Goal: Task Accomplishment & Management: Manage account settings

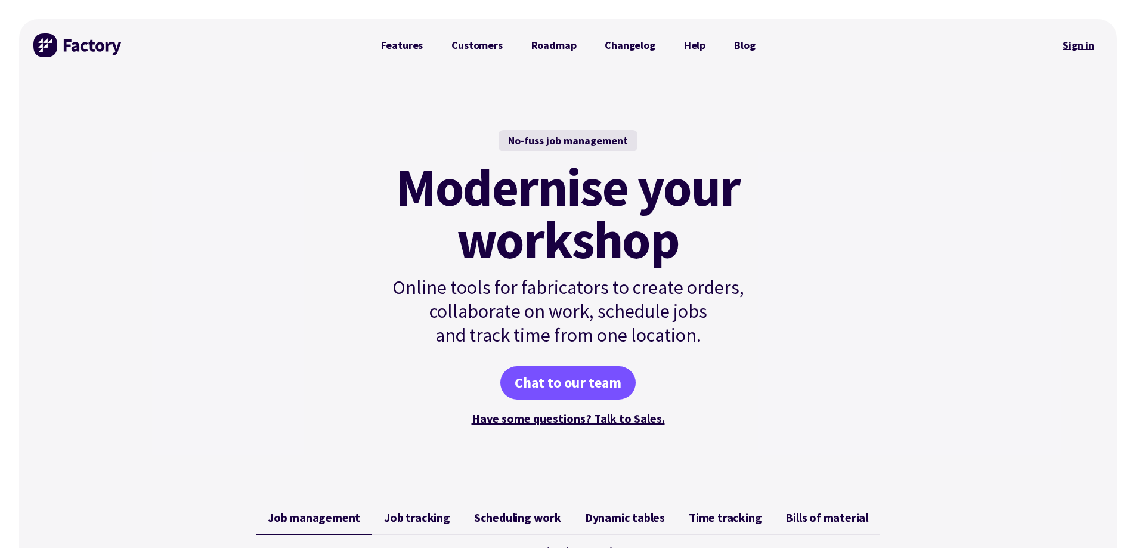
click at [1071, 48] on link "Sign in" at bounding box center [1078, 45] width 48 height 27
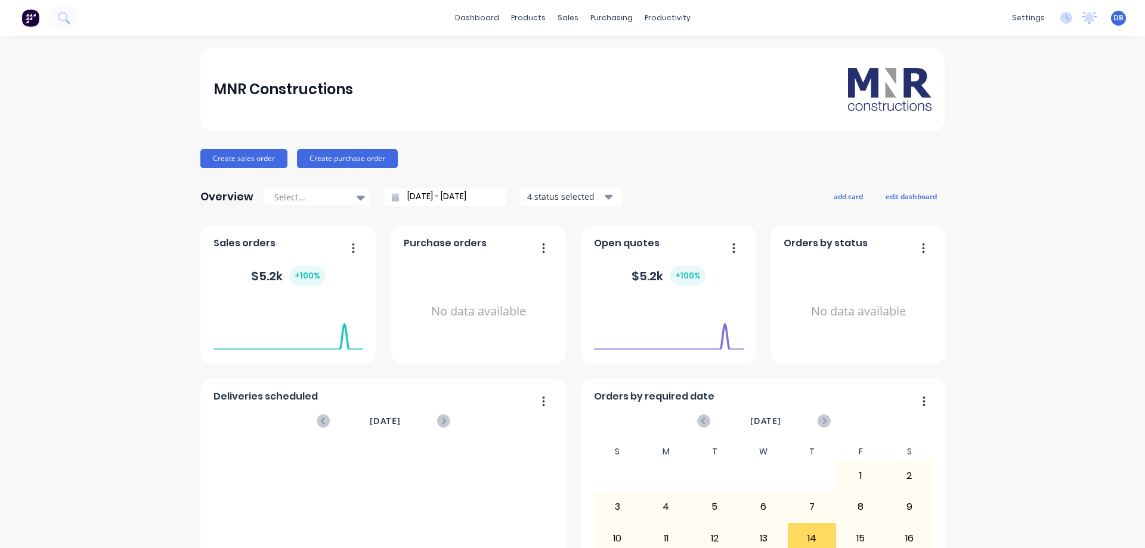
click at [1025, 289] on div "MNR Constructions Create sales order Create purchase order Overview Select... 1…" at bounding box center [572, 359] width 1145 height 623
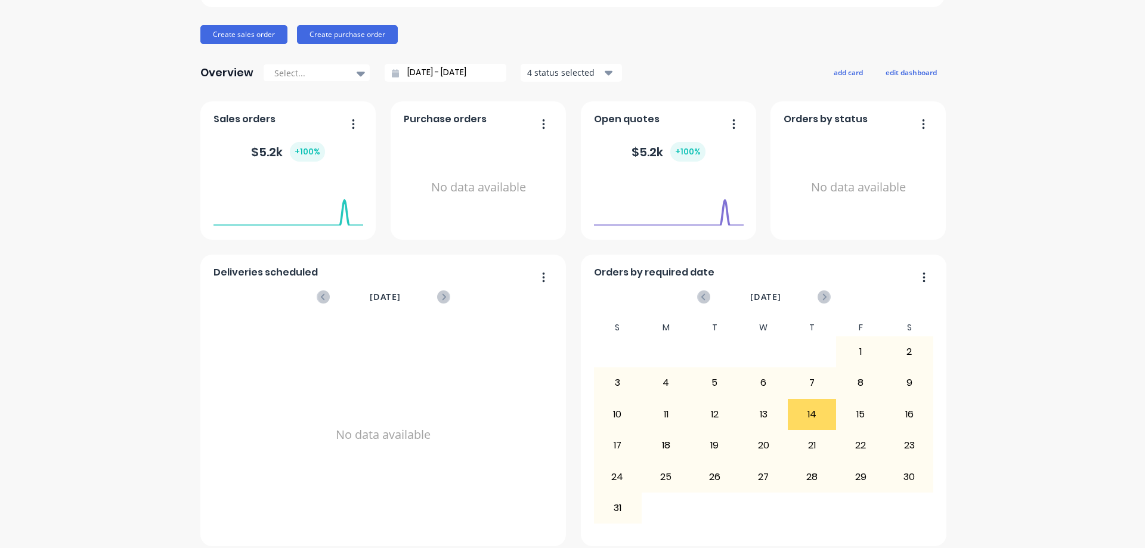
scroll to position [134, 0]
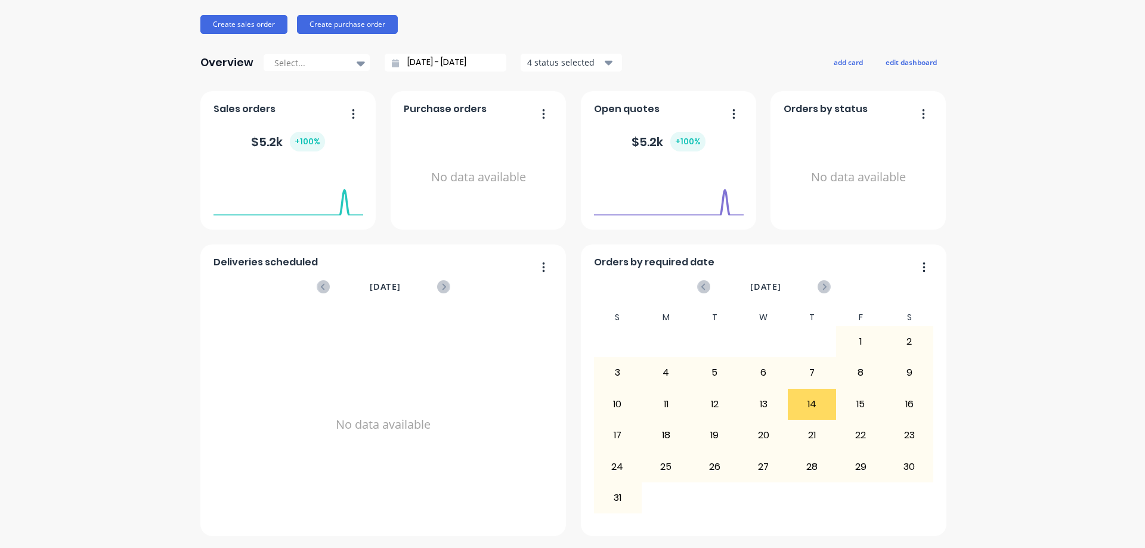
drag, startPoint x: 998, startPoint y: 252, endPoint x: 558, endPoint y: 132, distance: 456.8
click at [998, 253] on div "MNR Constructions Create sales order Create purchase order Overview Select... 1…" at bounding box center [572, 225] width 1145 height 623
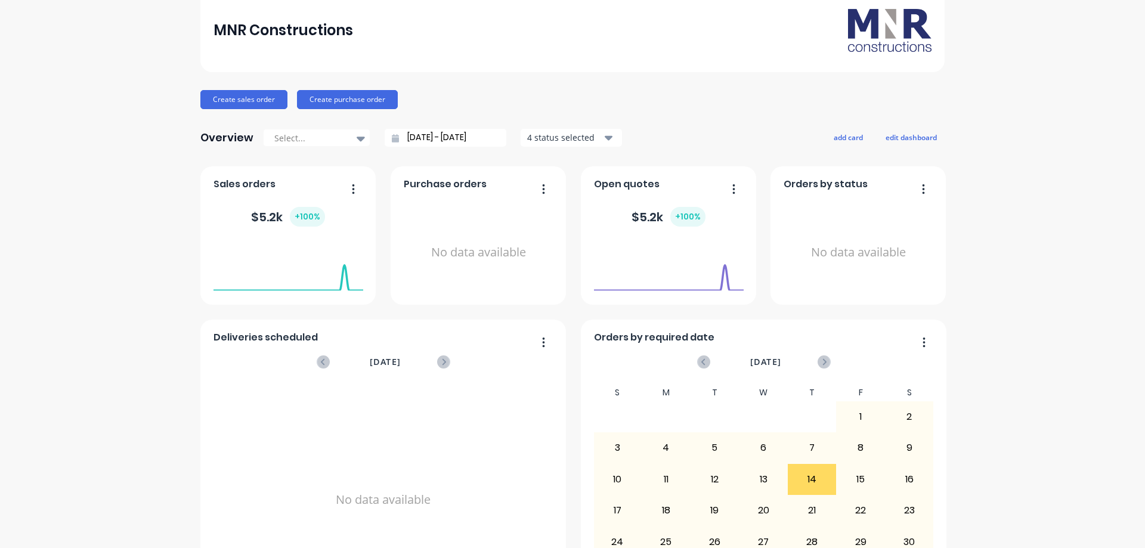
scroll to position [0, 0]
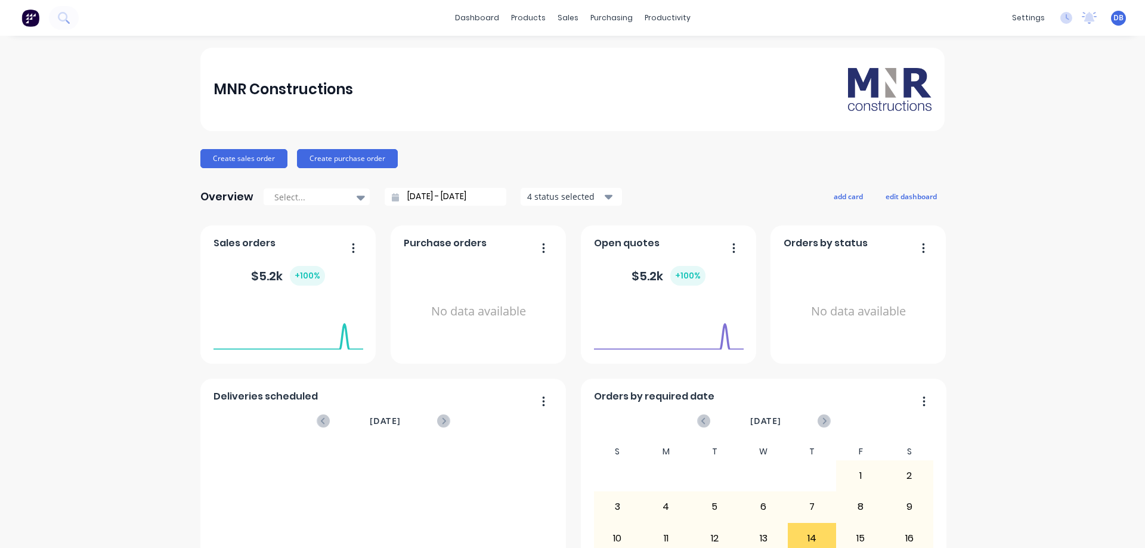
click at [567, 57] on div "MNR Constructions" at bounding box center [572, 90] width 744 height 84
drag, startPoint x: 711, startPoint y: 168, endPoint x: 596, endPoint y: 55, distance: 160.7
click at [711, 166] on div "Create sales order Create purchase order" at bounding box center [572, 158] width 744 height 19
click at [1048, 189] on div "MNR Constructions Create sales order Create purchase order Overview Select... 1…" at bounding box center [572, 359] width 1145 height 623
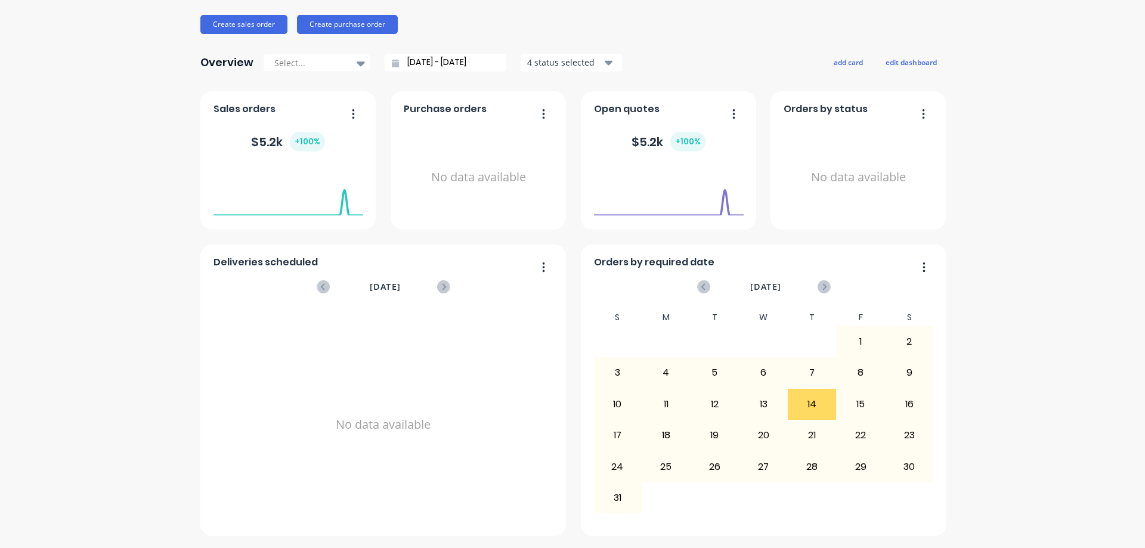
drag, startPoint x: 1030, startPoint y: 194, endPoint x: 937, endPoint y: 190, distance: 93.1
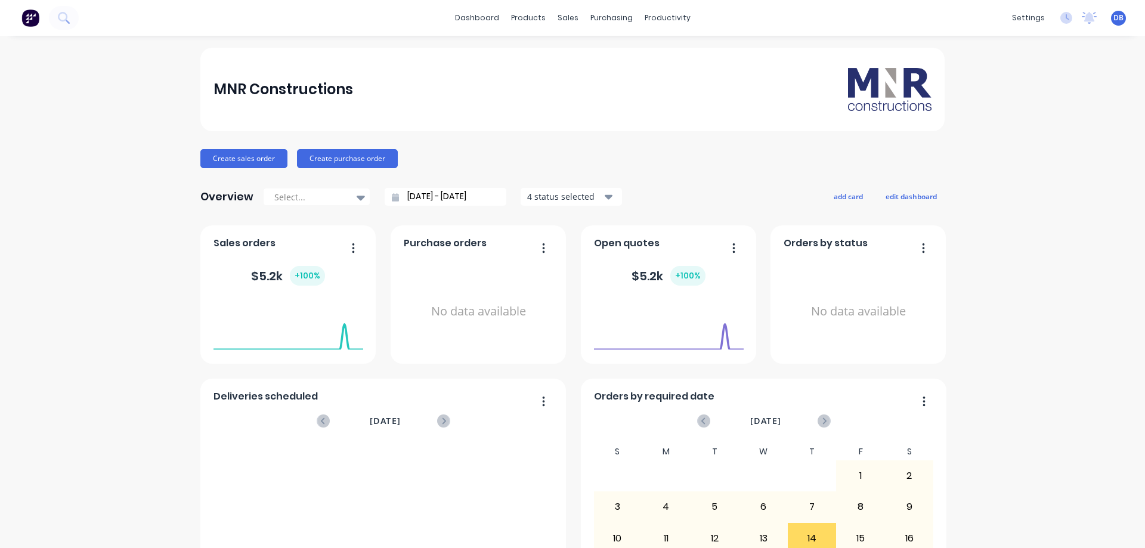
click at [1013, 141] on div "MNR Constructions Create sales order Create purchase order Overview Select... 1…" at bounding box center [572, 359] width 1145 height 623
click at [622, 60] on div "Sales Orders" at bounding box center [607, 57] width 49 height 11
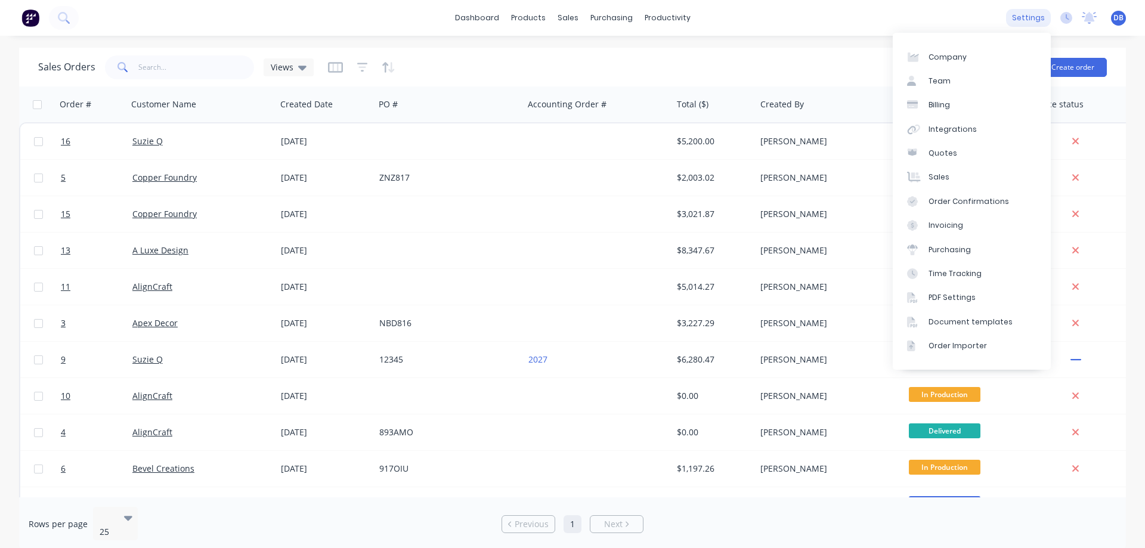
click at [1028, 20] on div "settings" at bounding box center [1028, 18] width 45 height 18
click at [971, 85] on link "Team" at bounding box center [972, 81] width 158 height 24
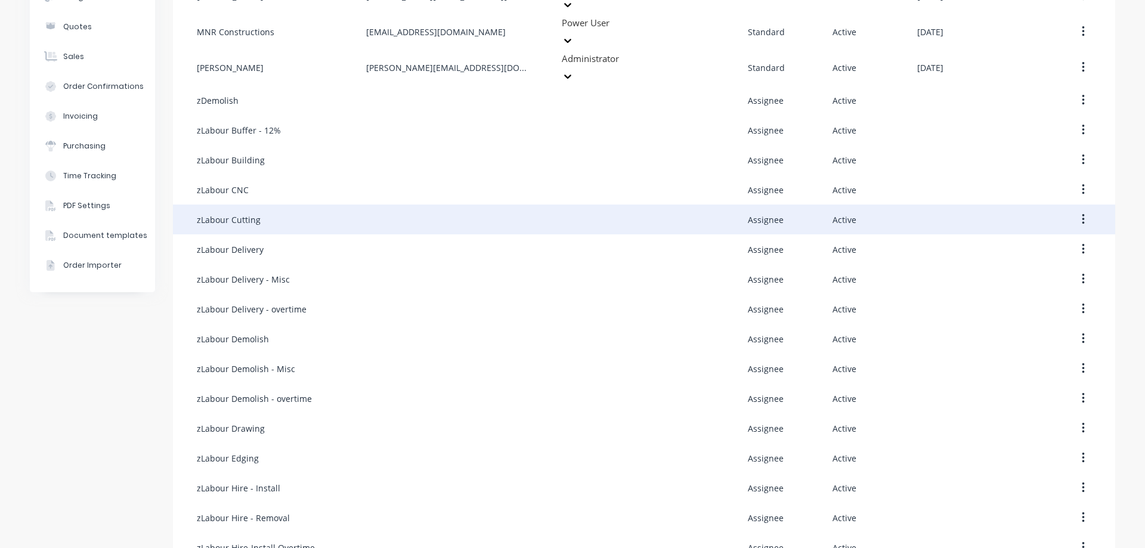
scroll to position [179, 0]
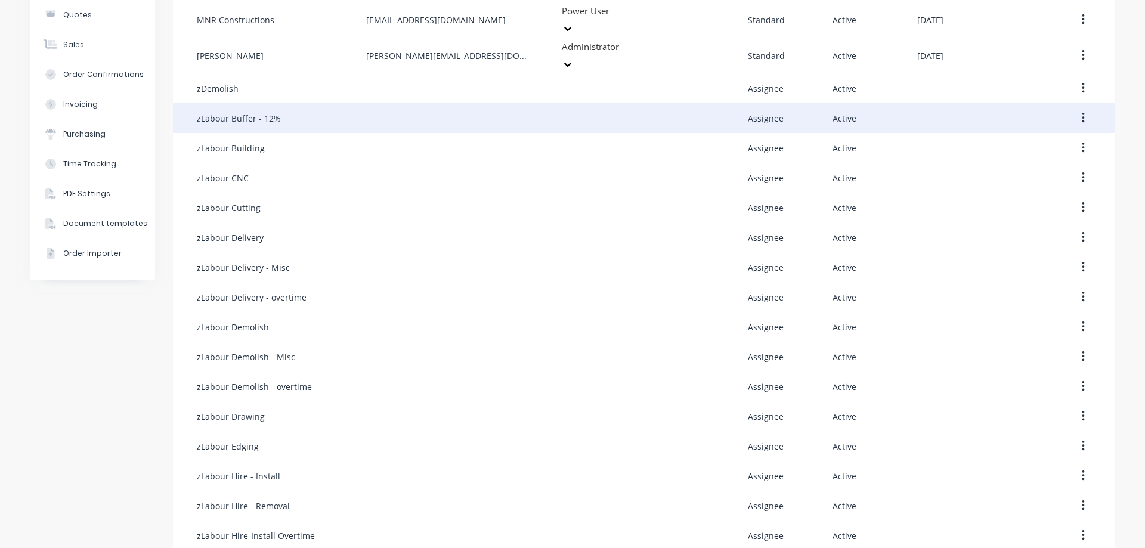
click at [348, 103] on div "zLabour Buffer - 12%" at bounding box center [281, 118] width 169 height 30
click at [316, 103] on div "zLabour Buffer - 12%" at bounding box center [281, 118] width 169 height 30
click at [255, 103] on div "zLabour Buffer - 12%" at bounding box center [281, 118] width 169 height 30
click at [264, 112] on div "zLabour Buffer - 12%" at bounding box center [239, 118] width 84 height 13
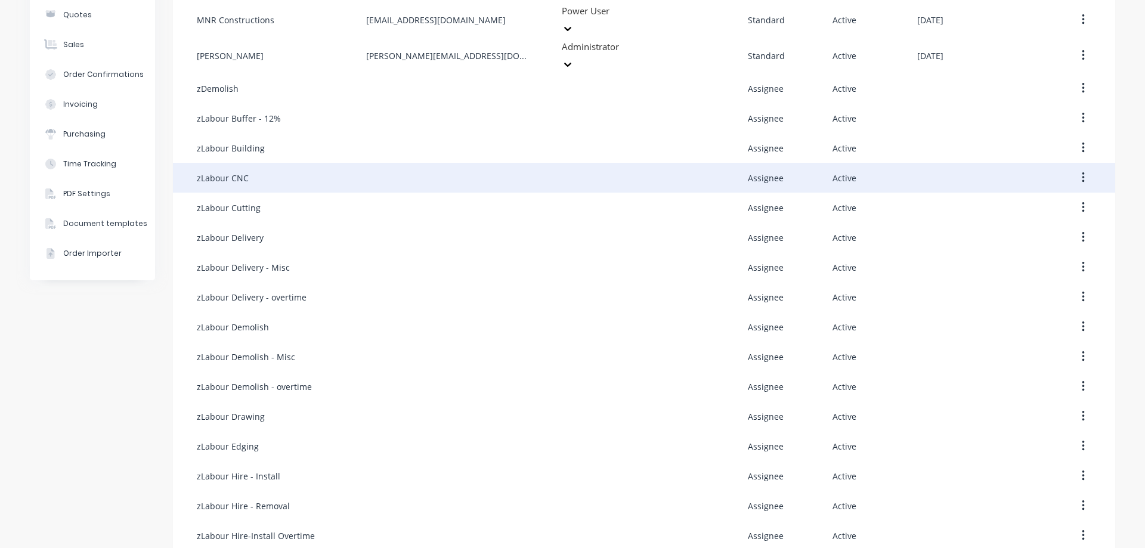
click at [276, 163] on div "zLabour CNC" at bounding box center [281, 178] width 169 height 30
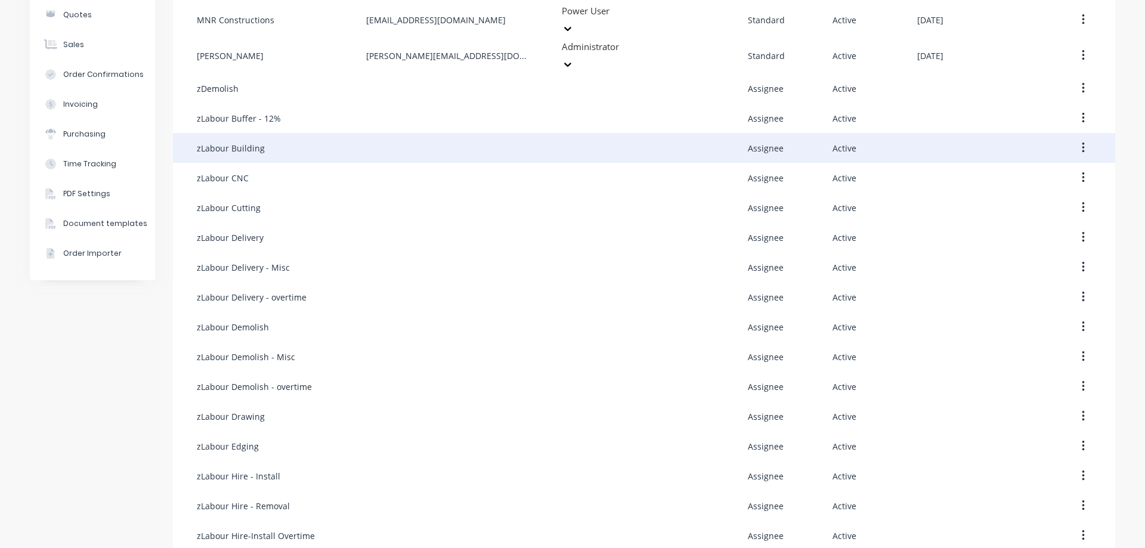
click at [280, 133] on div "zLabour Building" at bounding box center [281, 148] width 169 height 30
click at [1082, 137] on button "button" at bounding box center [1083, 147] width 28 height 21
click at [1020, 171] on div "Edit" at bounding box center [1041, 179] width 92 height 17
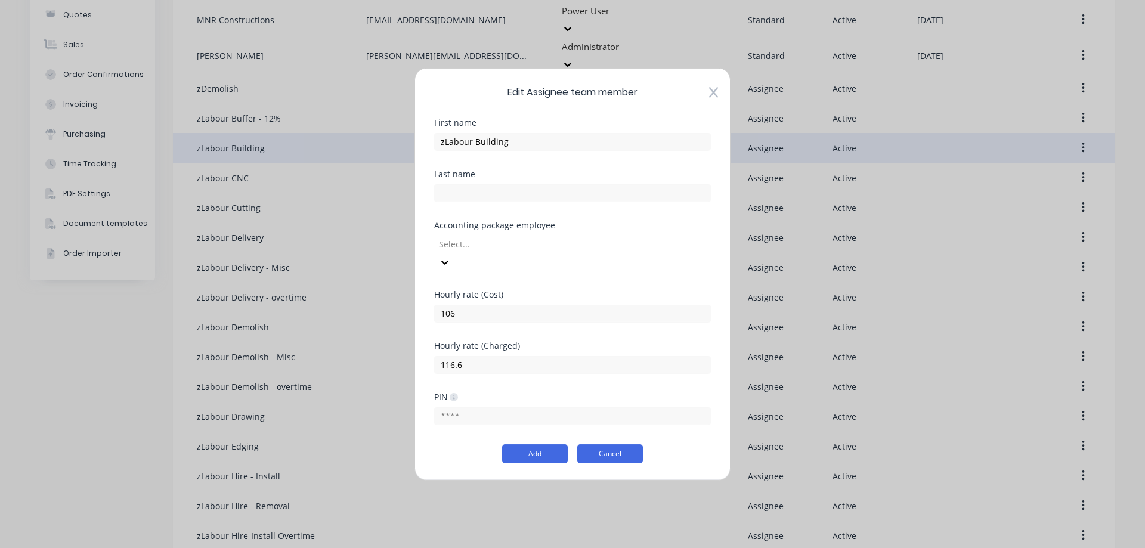
click at [620, 450] on button "Cancel" at bounding box center [610, 453] width 66 height 19
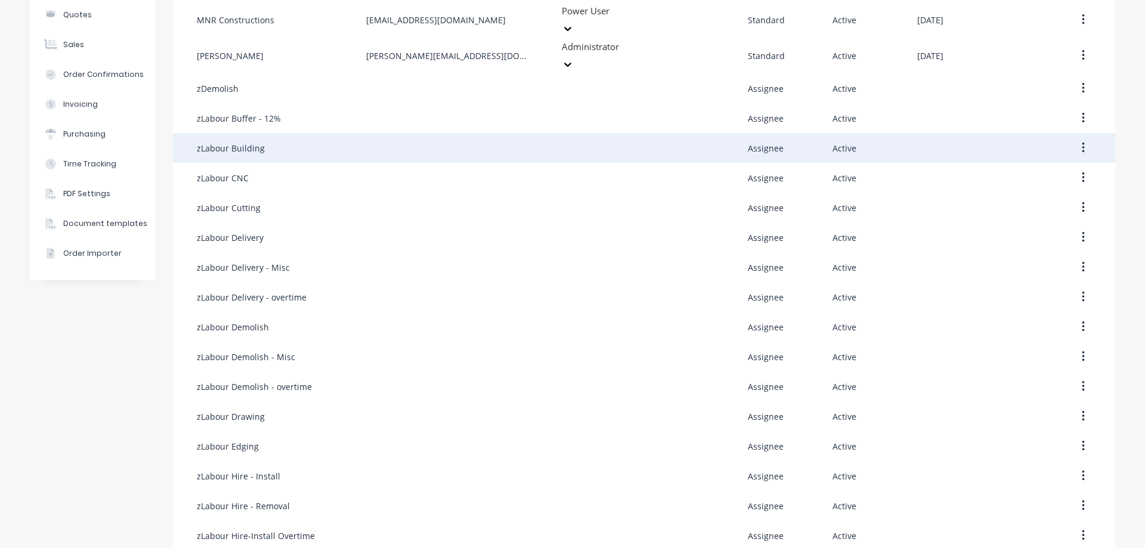
scroll to position [119, 0]
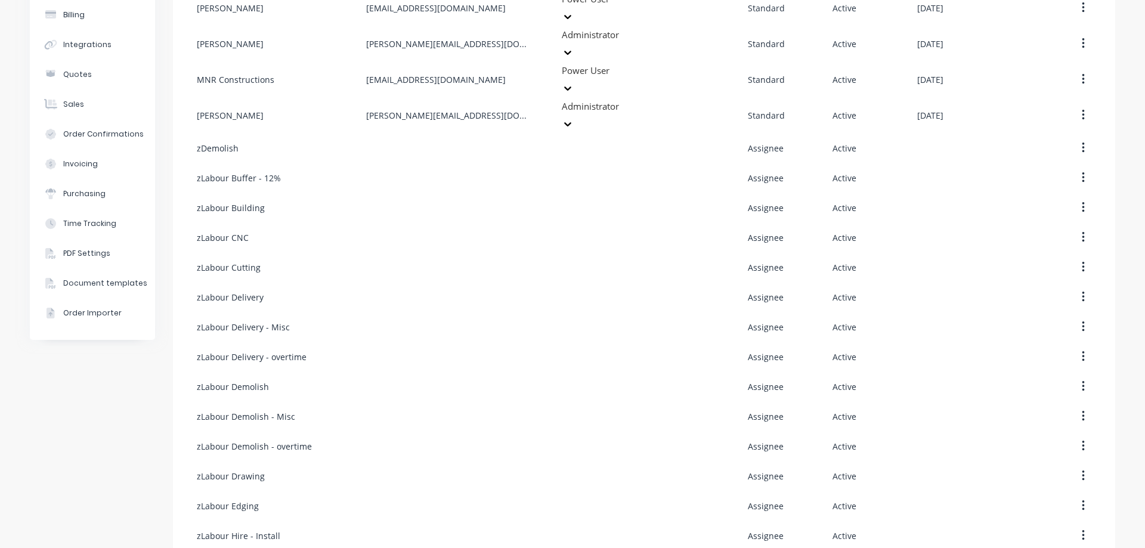
drag, startPoint x: 17, startPoint y: 423, endPoint x: 38, endPoint y: 421, distance: 21.0
click at [17, 423] on div "Company Team Billing Integrations Quotes Sales Order Confirmations Invoicing Pu…" at bounding box center [572, 418] width 1145 height 1004
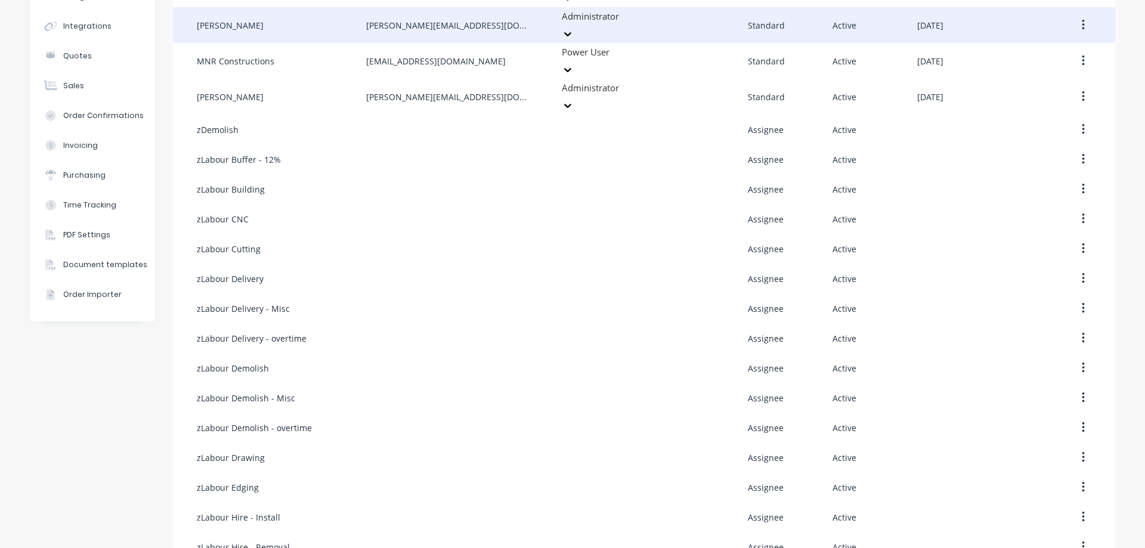
scroll to position [0, 0]
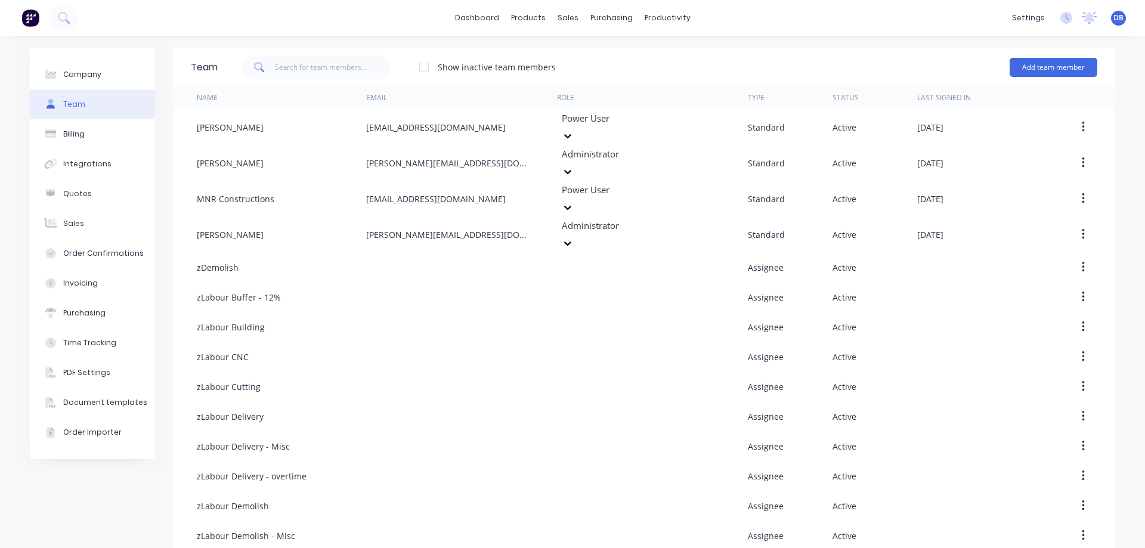
click at [1121, 201] on div "Company Team Billing Integrations Quotes Sales Order Confirmations Invoicing Pu…" at bounding box center [572, 538] width 1145 height 1004
click at [1121, 200] on div "Company Team Billing Integrations Quotes Sales Order Confirmations Invoicing Pu…" at bounding box center [572, 538] width 1145 height 1004
click at [527, 16] on div "products" at bounding box center [528, 18] width 47 height 18
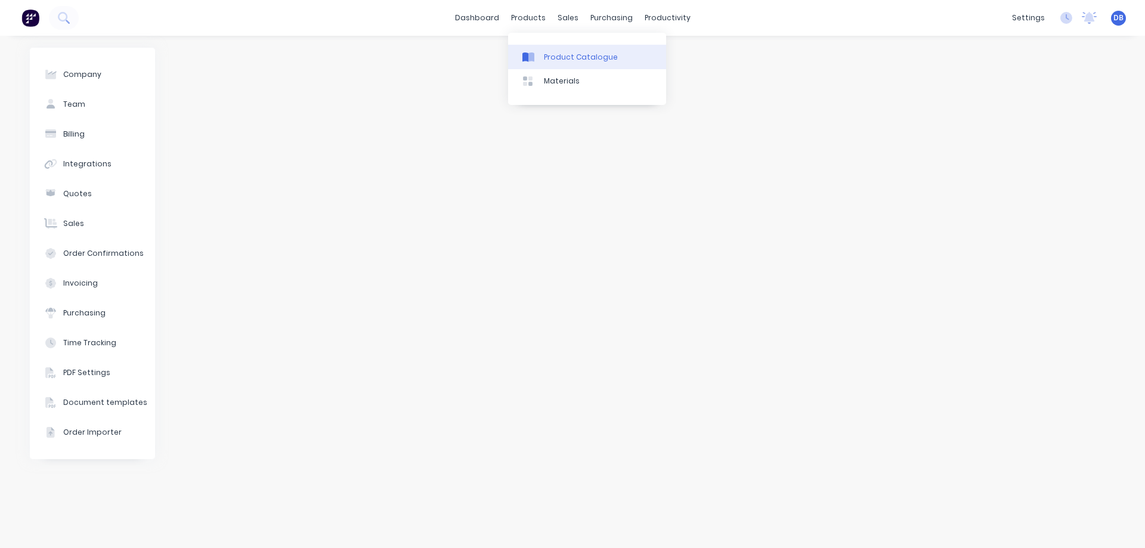
click at [563, 57] on div "Product Catalogue" at bounding box center [581, 57] width 74 height 11
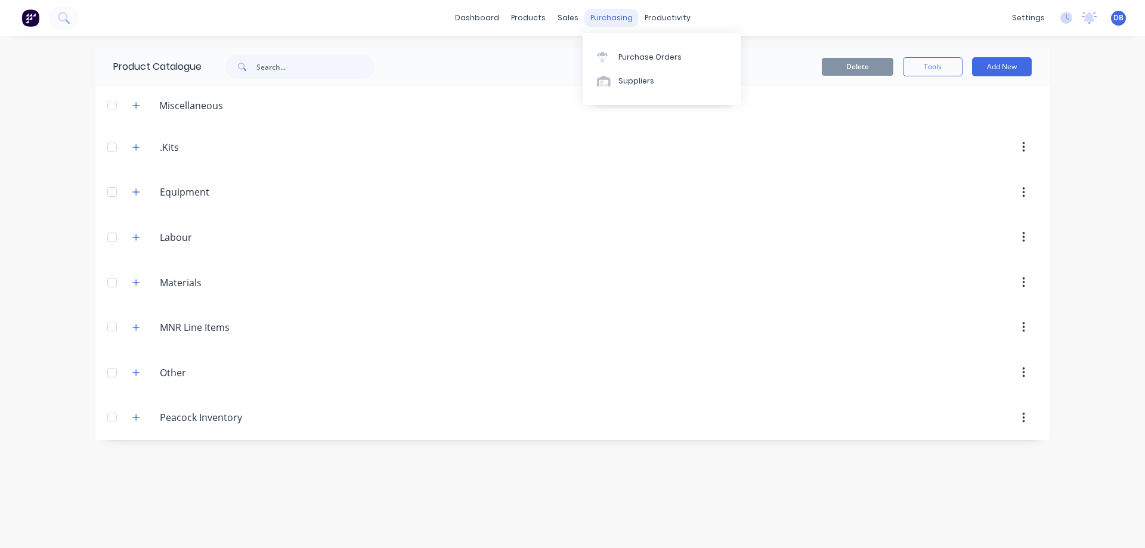
click at [601, 20] on div "purchasing" at bounding box center [612, 18] width 54 height 18
click at [147, 147] on div ".Kits .Kits" at bounding box center [216, 147] width 187 height 21
click at [140, 147] on icon "button" at bounding box center [135, 147] width 7 height 8
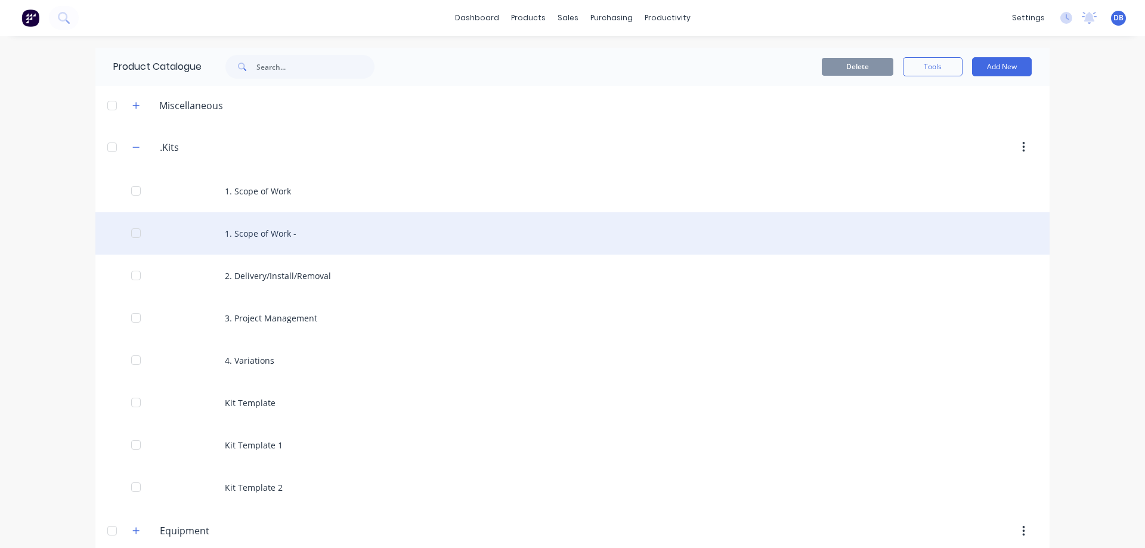
click at [285, 239] on div "1. Scope of Work -" at bounding box center [572, 233] width 954 height 42
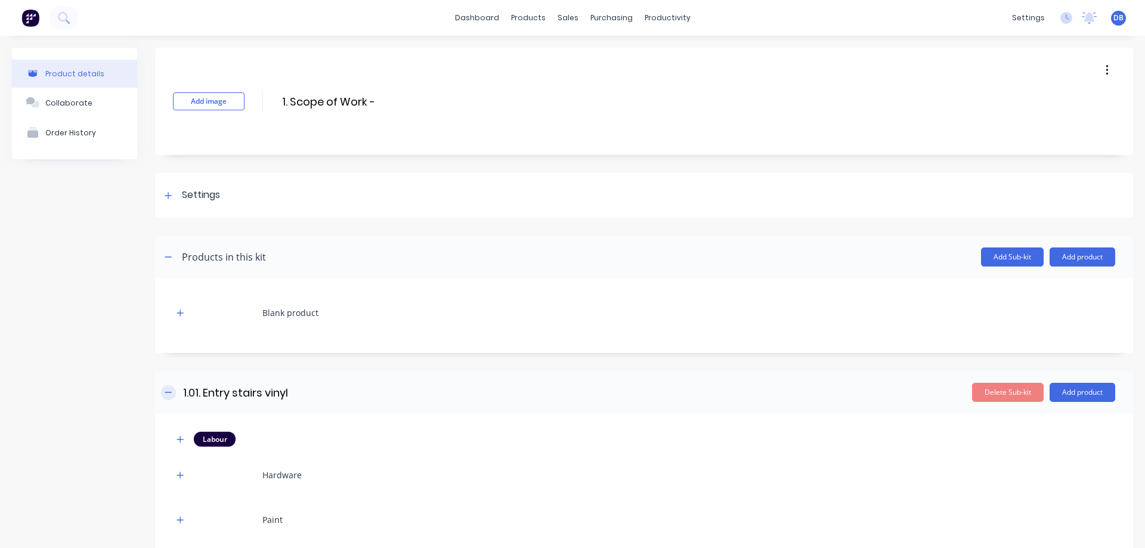
click at [169, 394] on icon "button" at bounding box center [168, 392] width 7 height 8
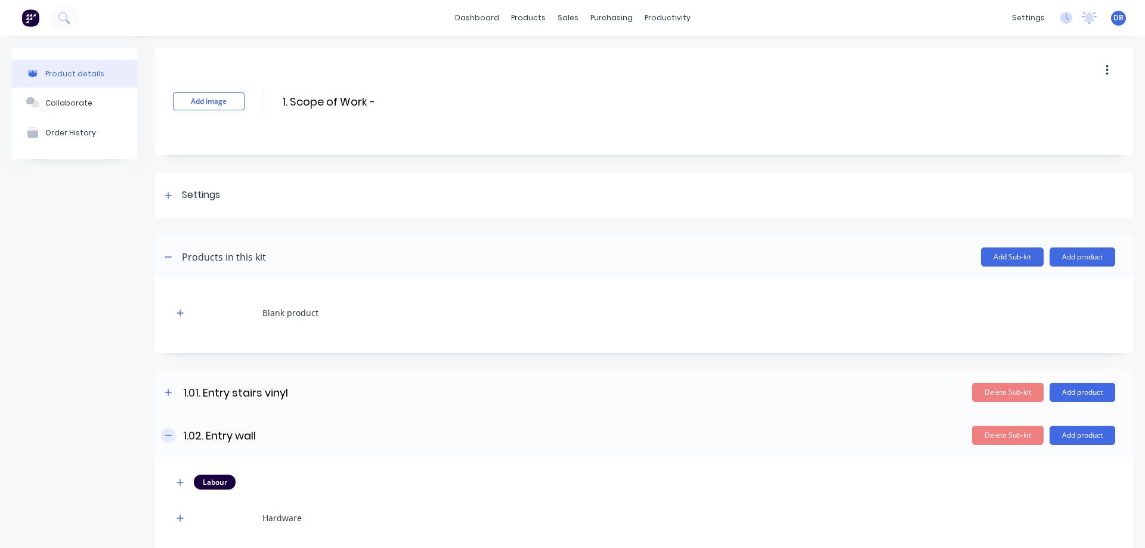
click at [171, 431] on icon "button" at bounding box center [168, 435] width 7 height 8
click at [170, 259] on icon "button" at bounding box center [168, 257] width 7 height 8
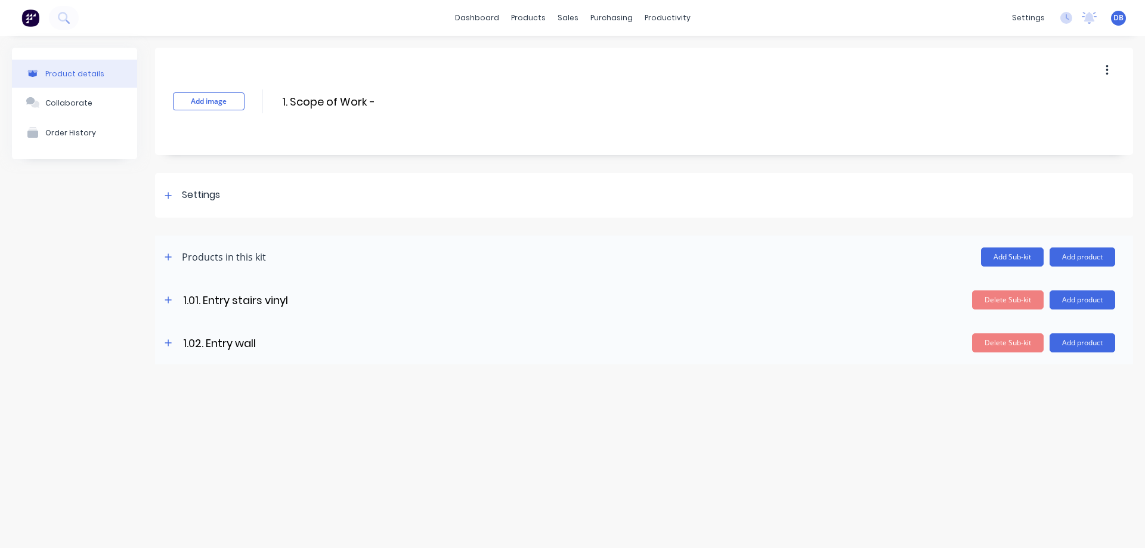
click at [343, 27] on div "dashboard products sales purchasing productivity dashboard products Product Cat…" at bounding box center [572, 18] width 1145 height 36
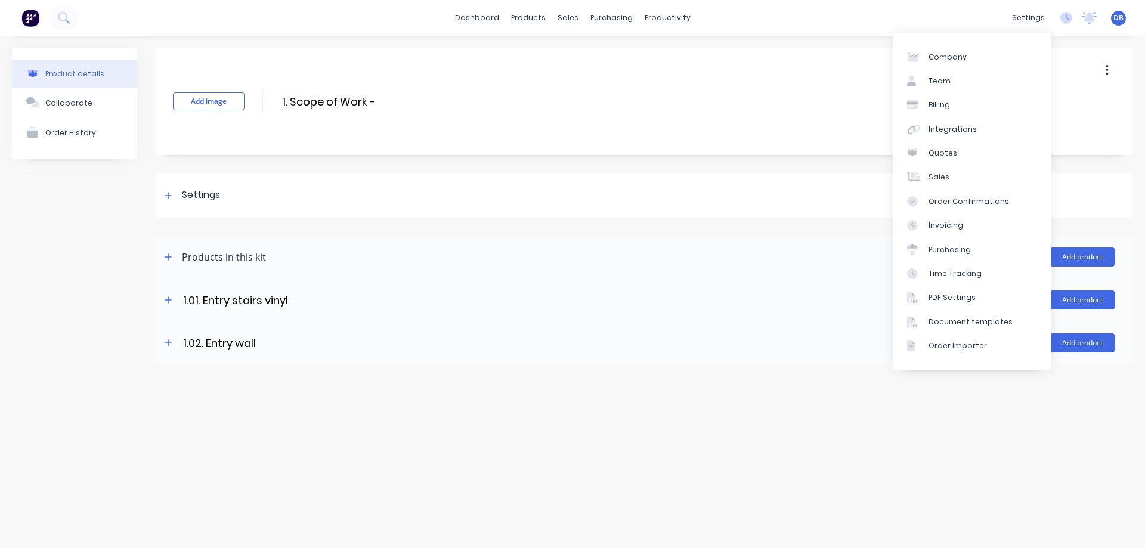
click at [621, 359] on header "1.02. Entry wall 1.02. Entry wall Enter sub-kit name Delete Sub-kit Add product" at bounding box center [644, 342] width 978 height 43
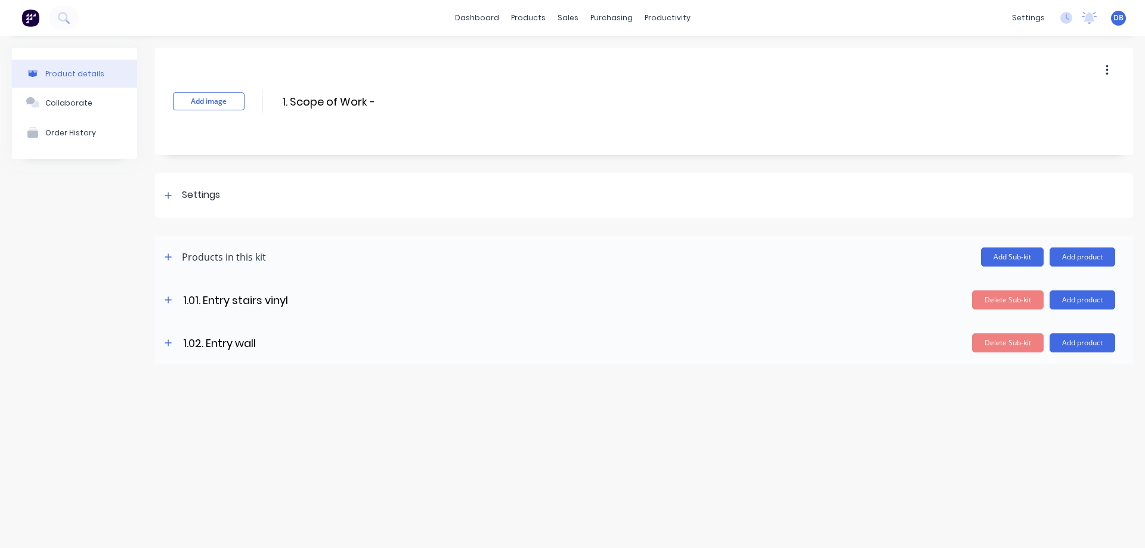
drag, startPoint x: 868, startPoint y: 135, endPoint x: 786, endPoint y: 115, distance: 84.8
click at [868, 135] on div "Add image 1. Scope of Work - 1. Scope of Work - Enter kit name" at bounding box center [644, 101] width 978 height 107
